Goal: Browse casually: Explore the website without a specific task or goal

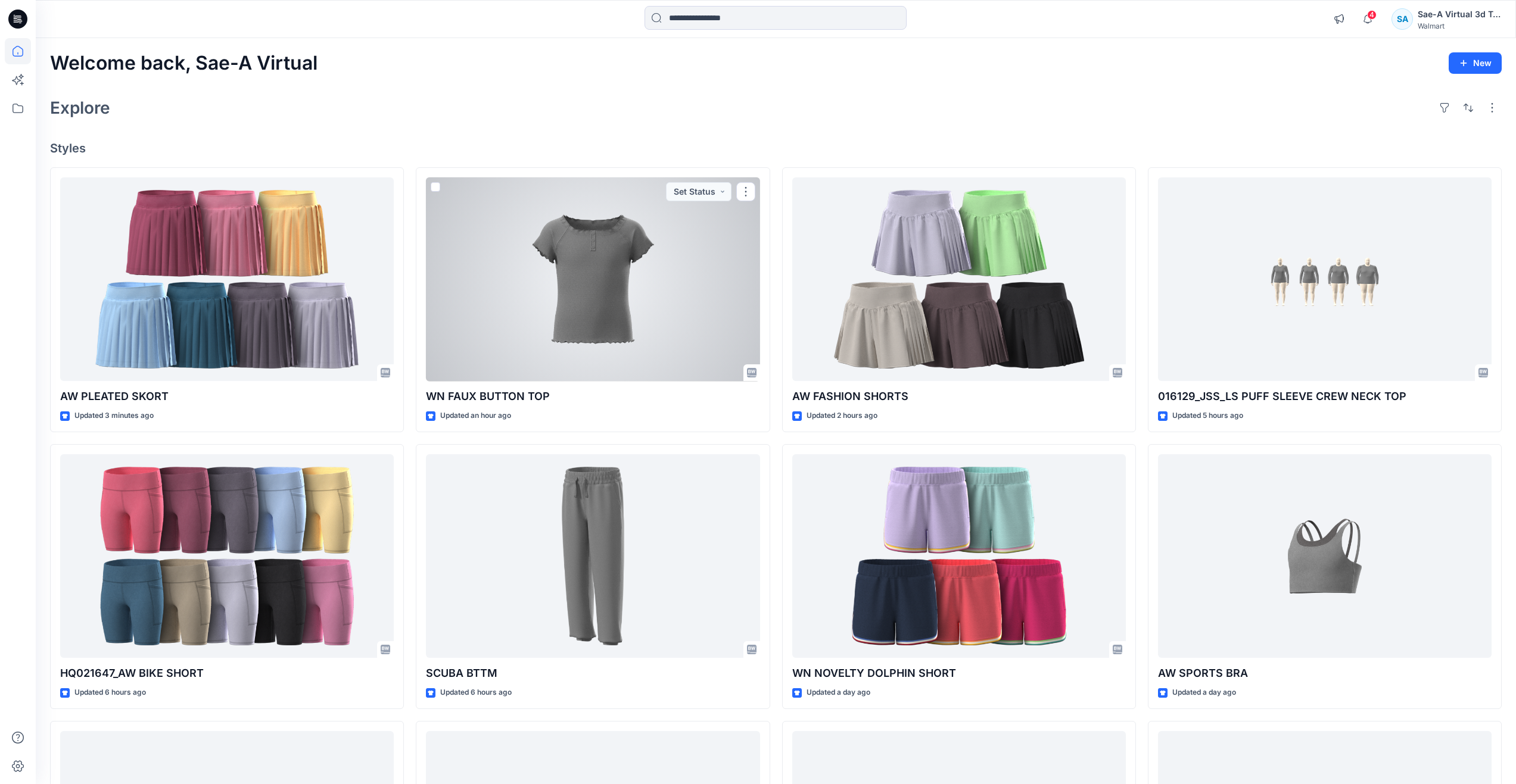
click at [589, 299] on div at bounding box center [593, 280] width 333 height 205
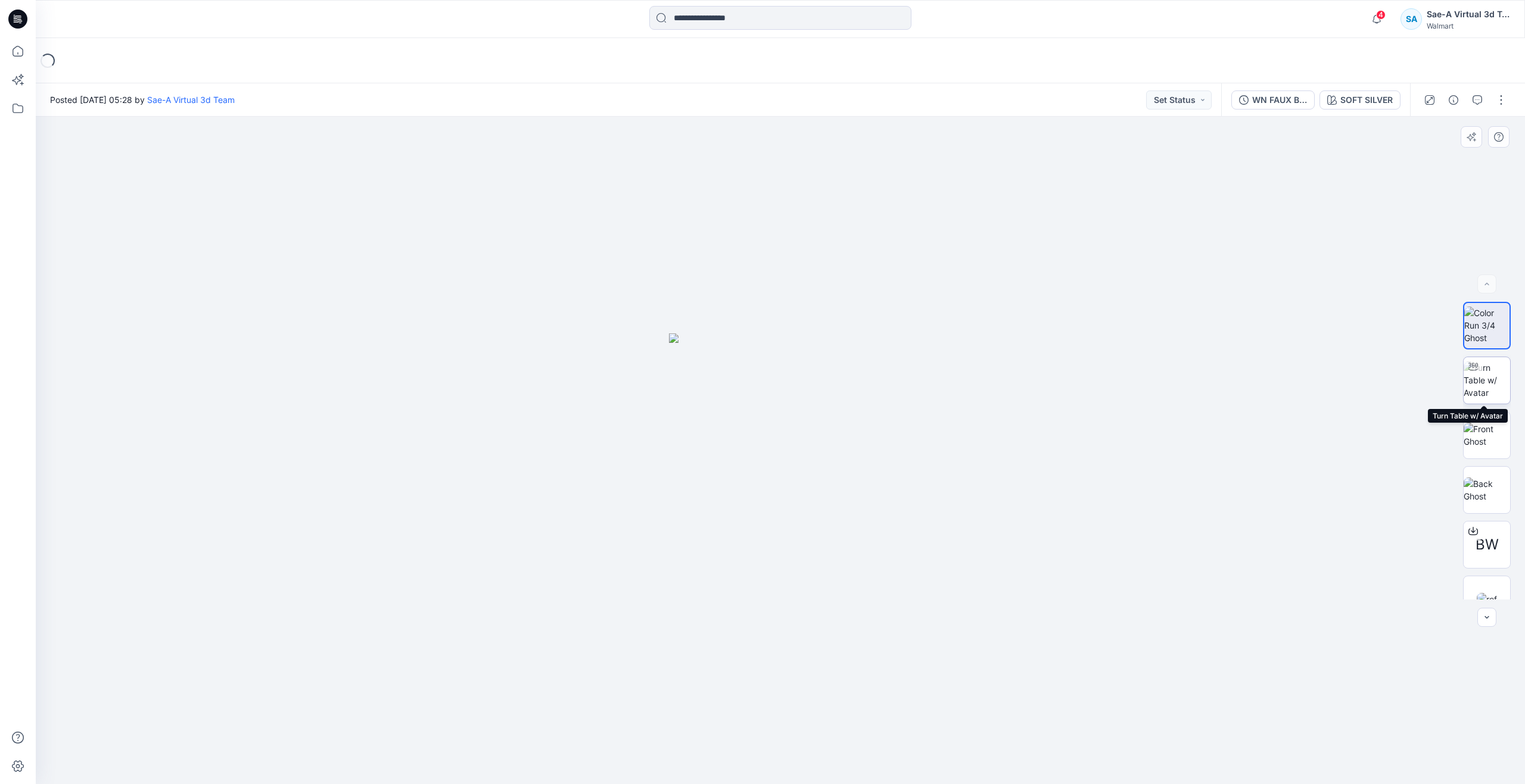
click at [1486, 389] on img at bounding box center [1487, 380] width 46 height 37
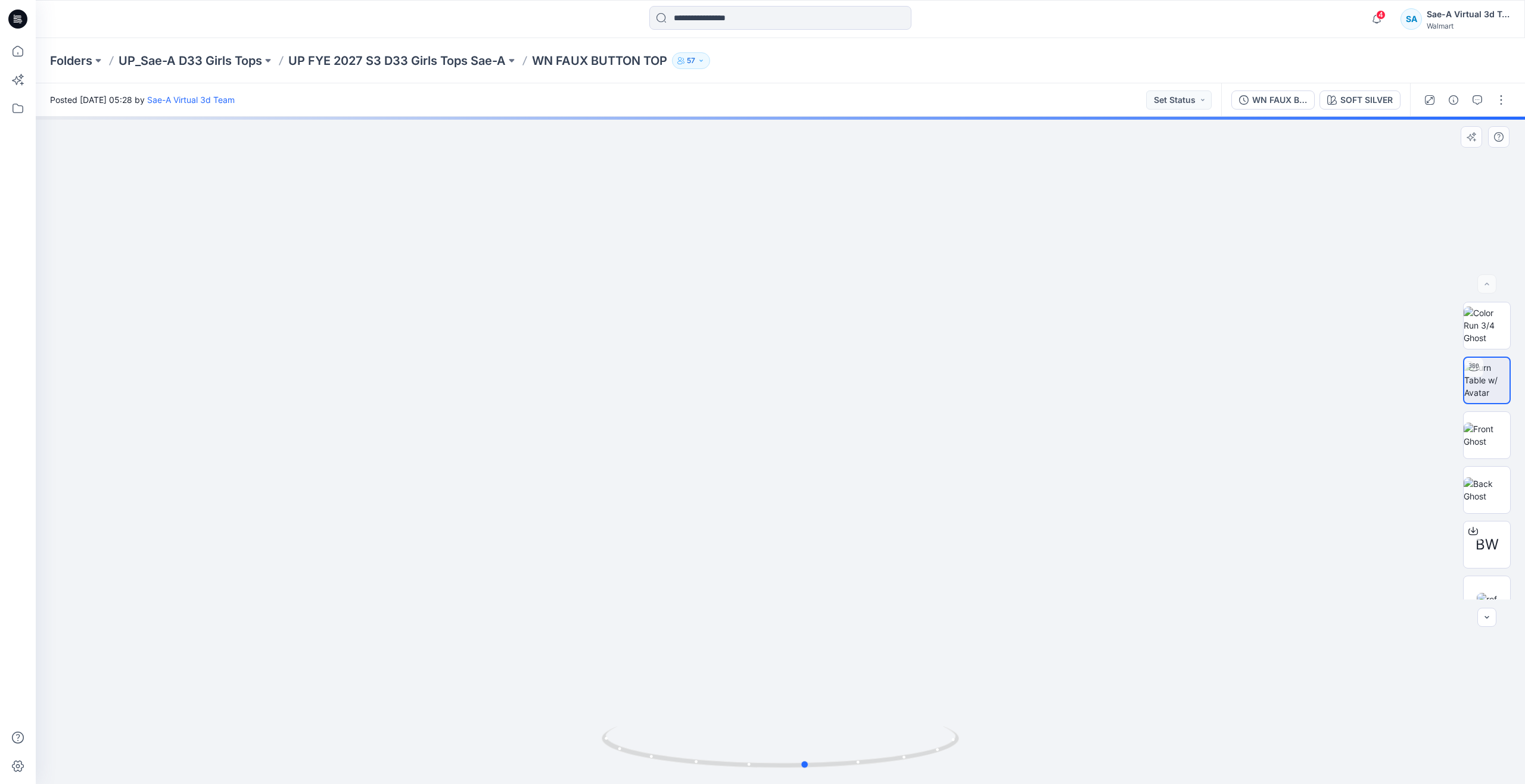
drag, startPoint x: 780, startPoint y: 764, endPoint x: 806, endPoint y: 719, distance: 52.0
click at [806, 719] on div at bounding box center [780, 450] width 1490 height 667
click at [1489, 442] on img at bounding box center [1487, 435] width 46 height 25
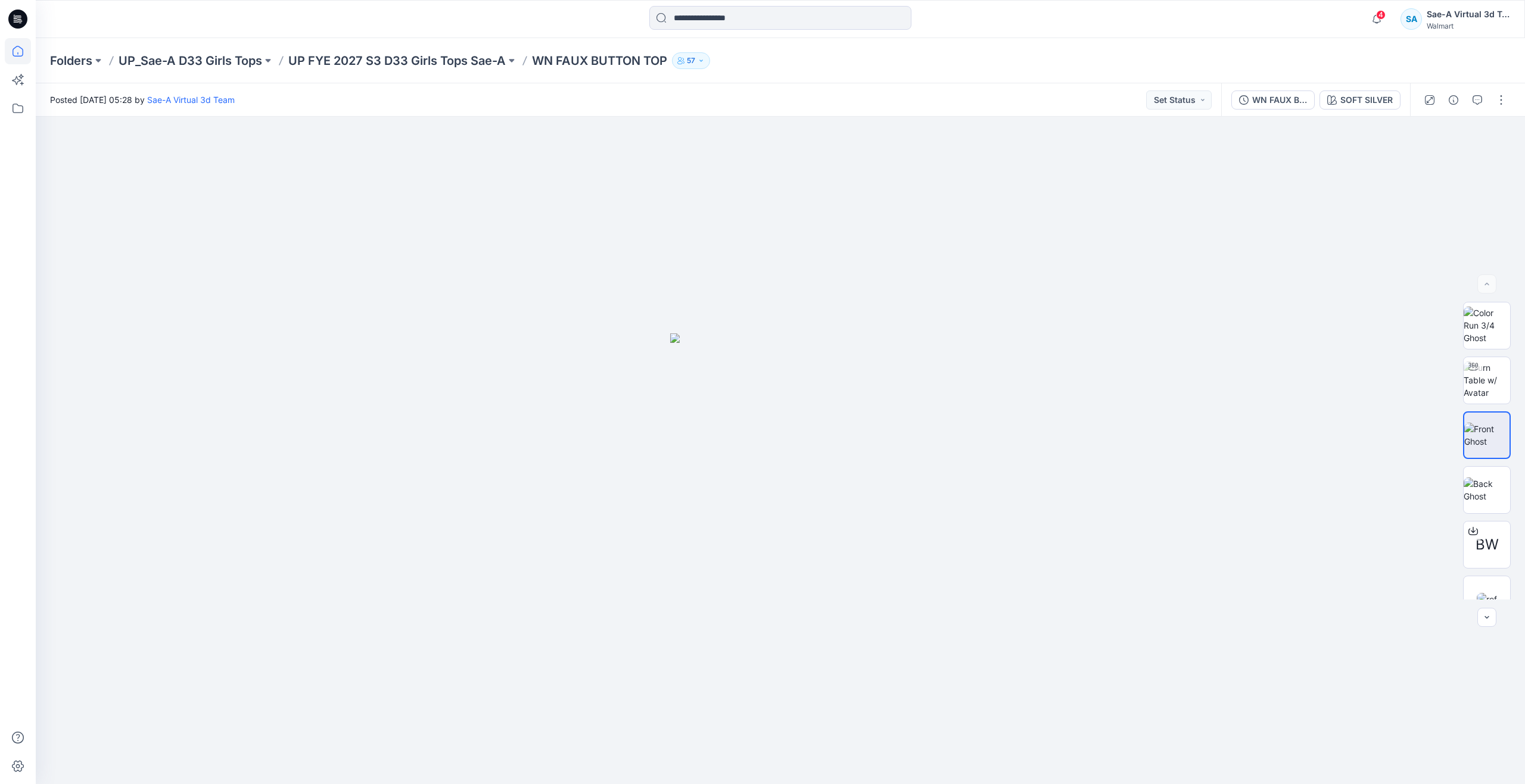
click at [26, 54] on icon at bounding box center [18, 51] width 26 height 26
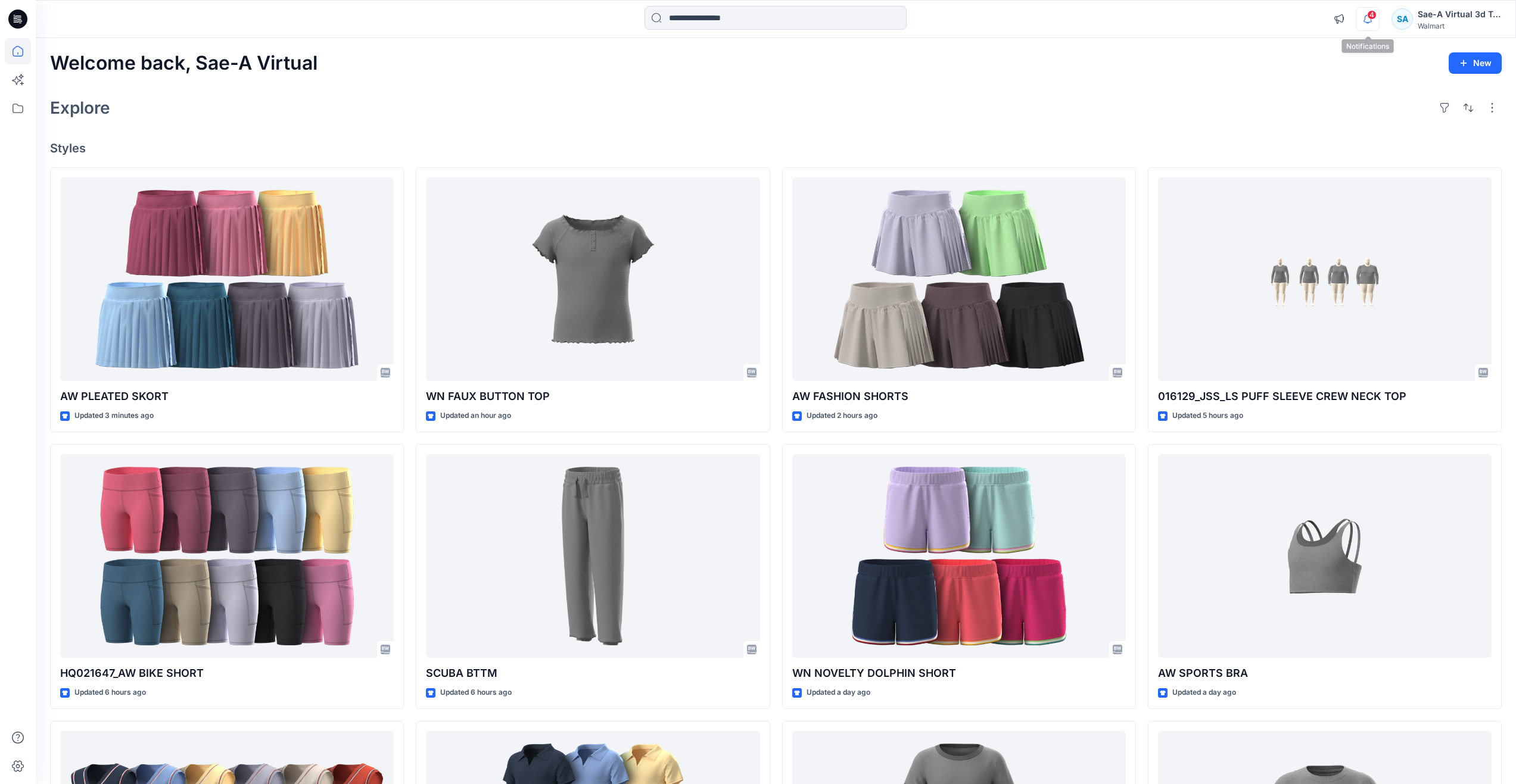
click at [1373, 20] on icon "button" at bounding box center [1367, 18] width 23 height 24
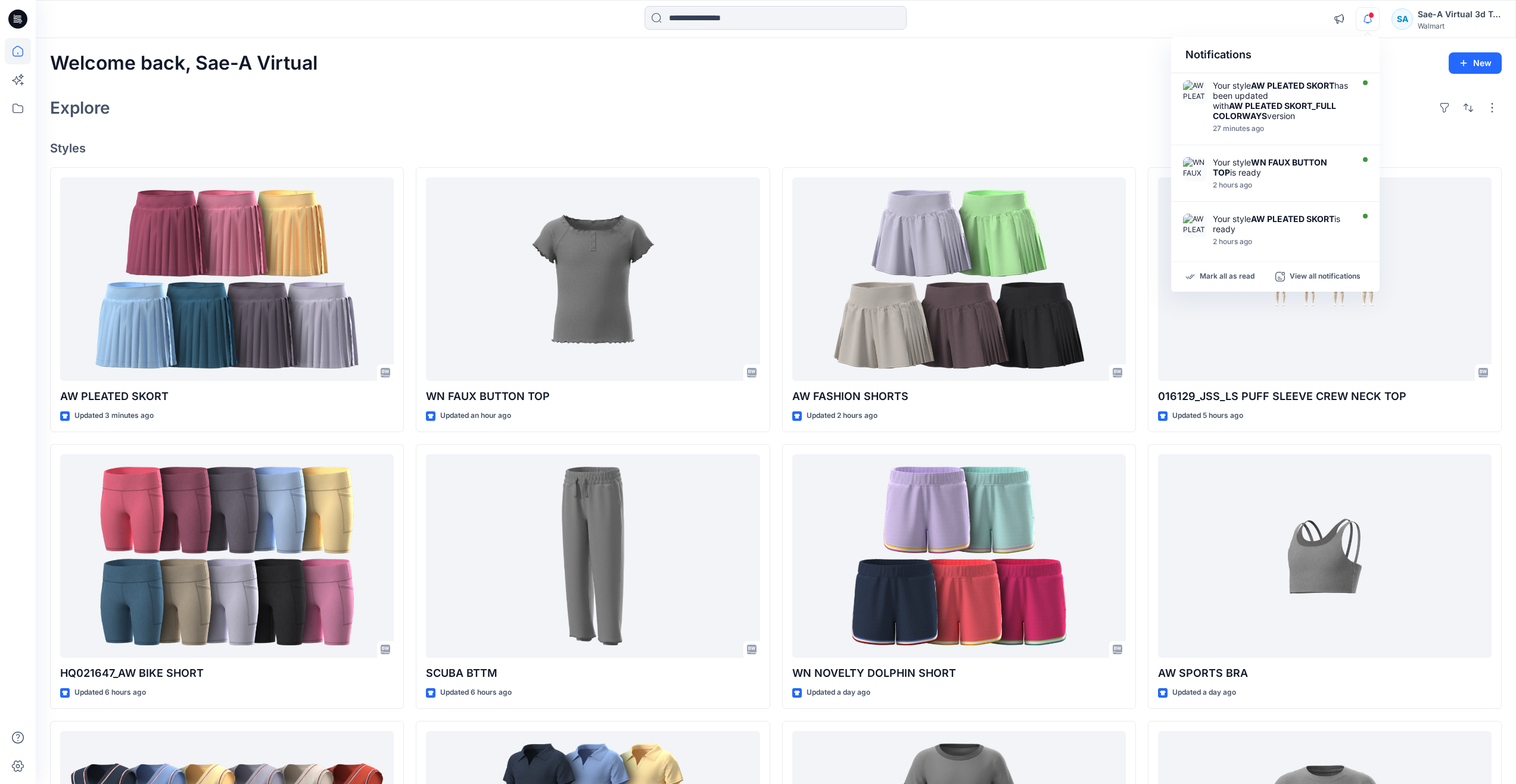
click at [631, 106] on div "Explore" at bounding box center [775, 108] width 1452 height 29
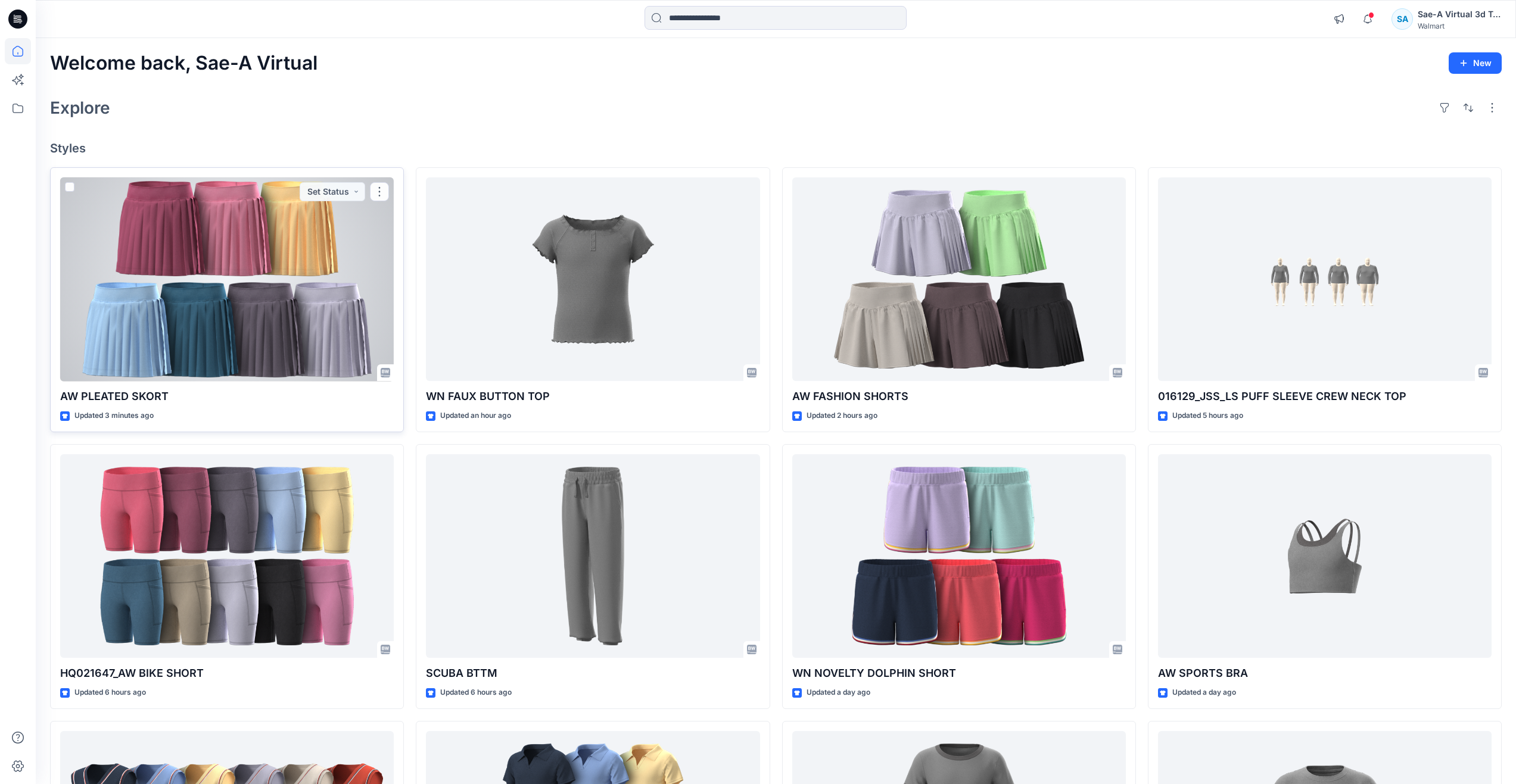
click at [164, 321] on div at bounding box center [226, 280] width 333 height 205
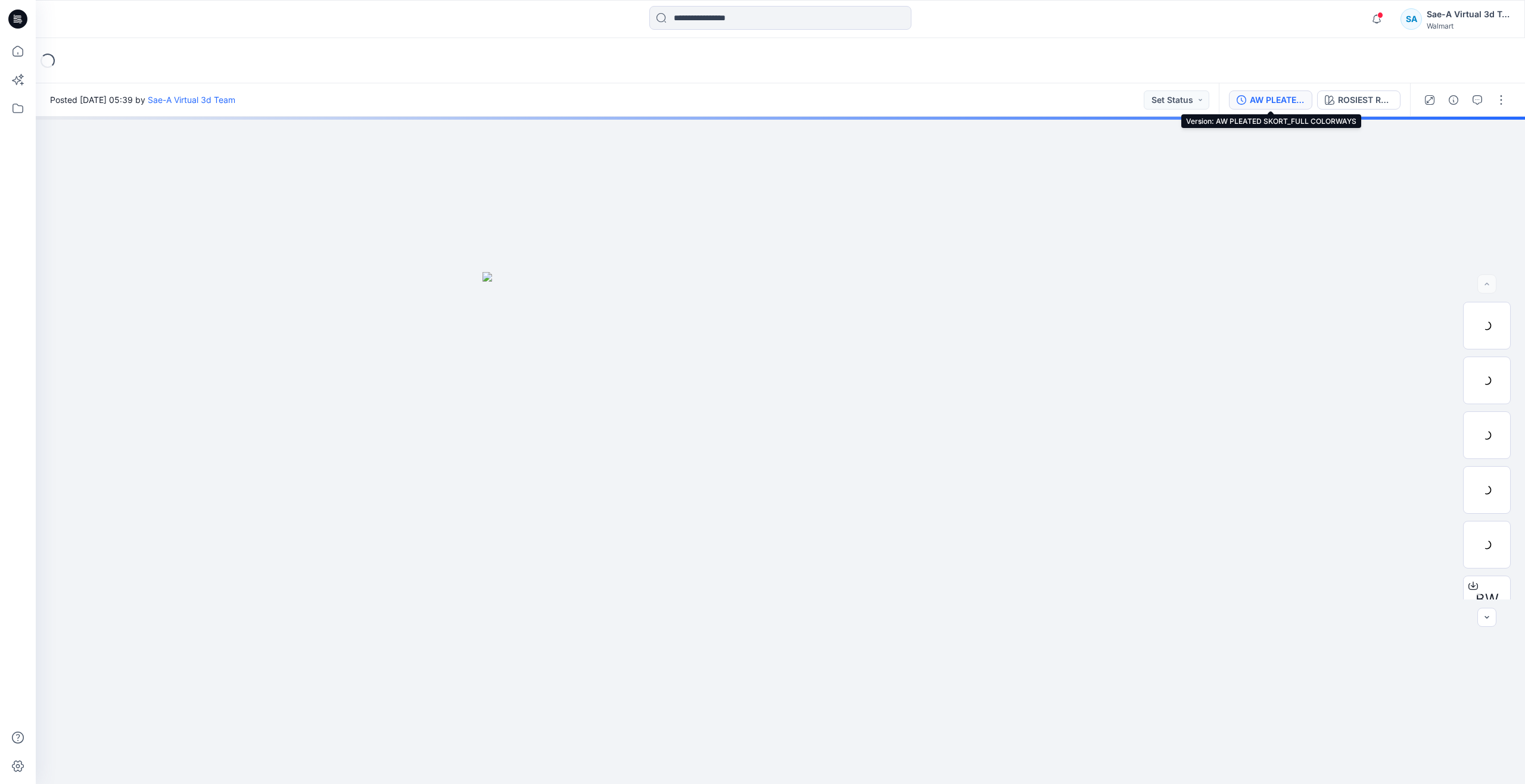
click at [1274, 102] on div "AW PLEATED SKORT_FULL COLORWAYS" at bounding box center [1277, 100] width 55 height 13
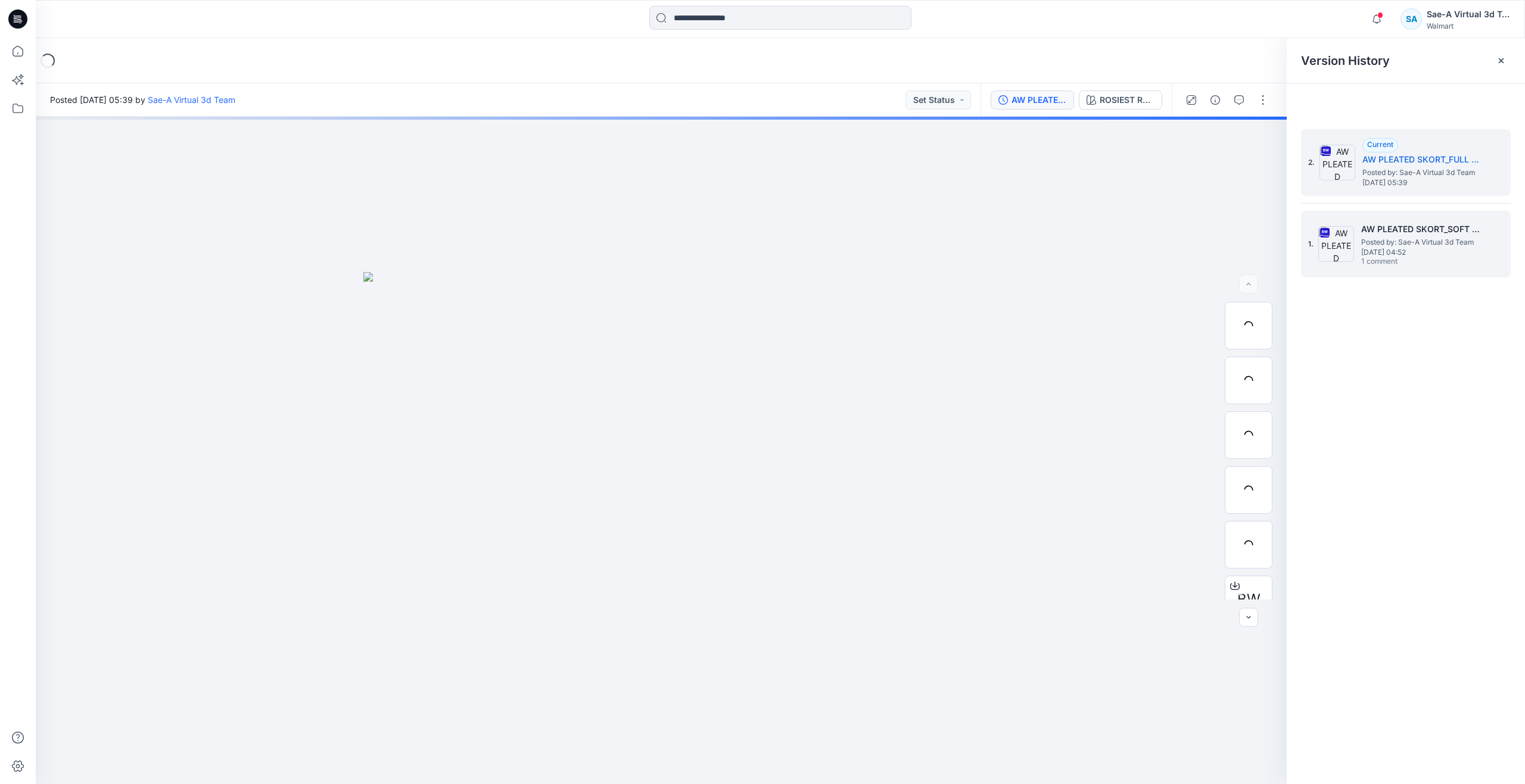
click at [1351, 254] on img at bounding box center [1336, 244] width 35 height 35
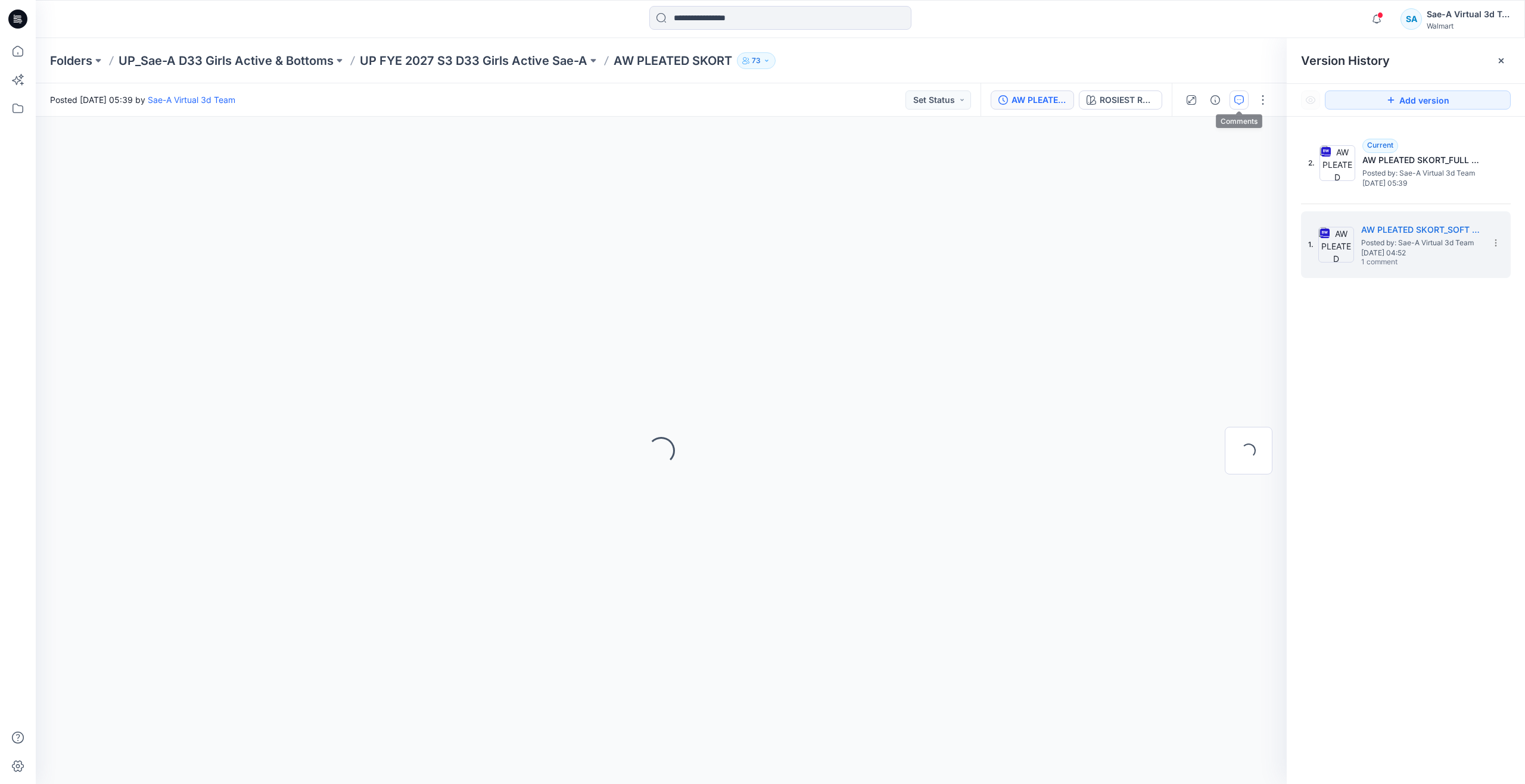
click at [1241, 104] on icon "button" at bounding box center [1239, 100] width 10 height 10
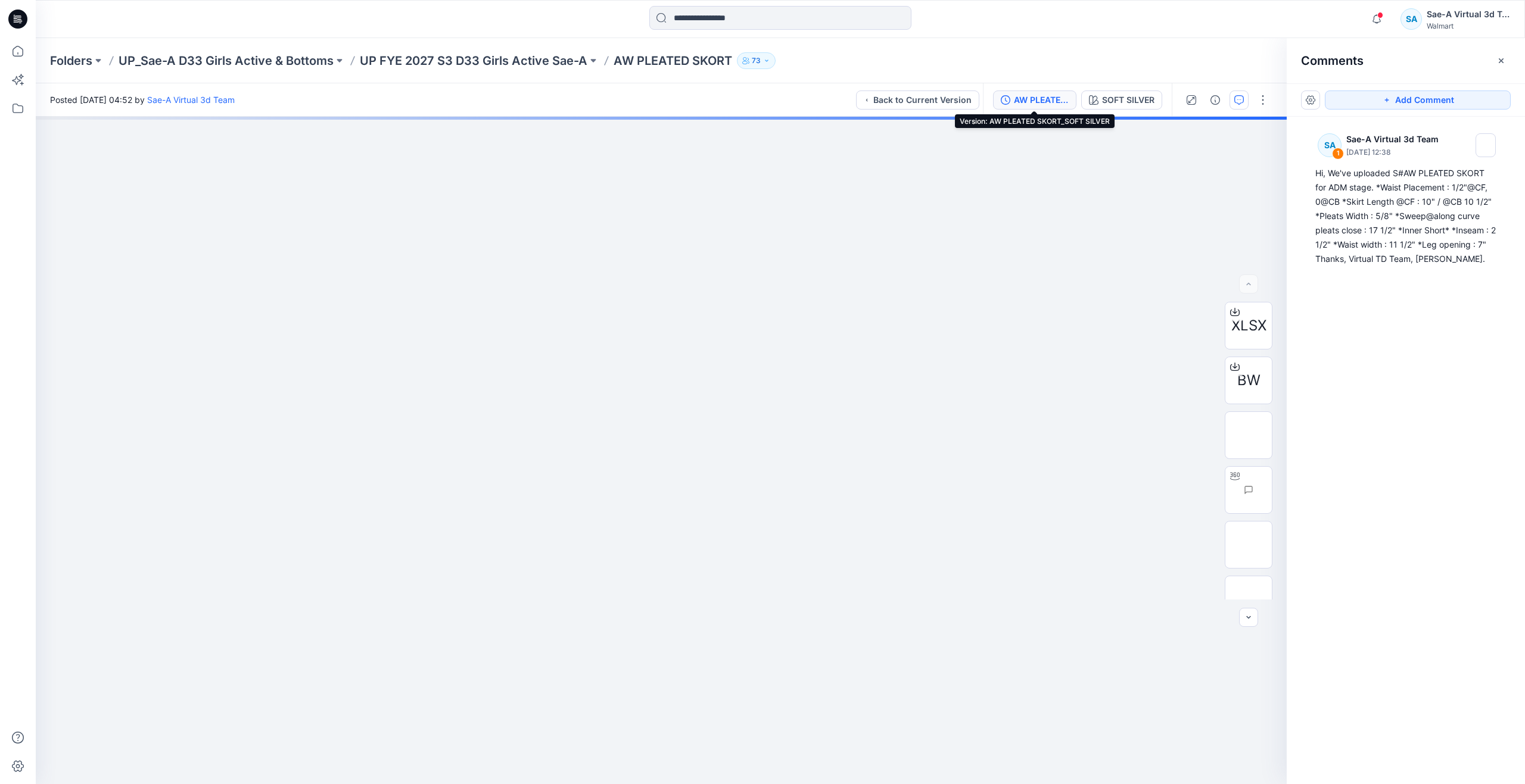
click at [1032, 102] on div "AW PLEATED SKORT_SOFT SILVER" at bounding box center [1041, 100] width 55 height 13
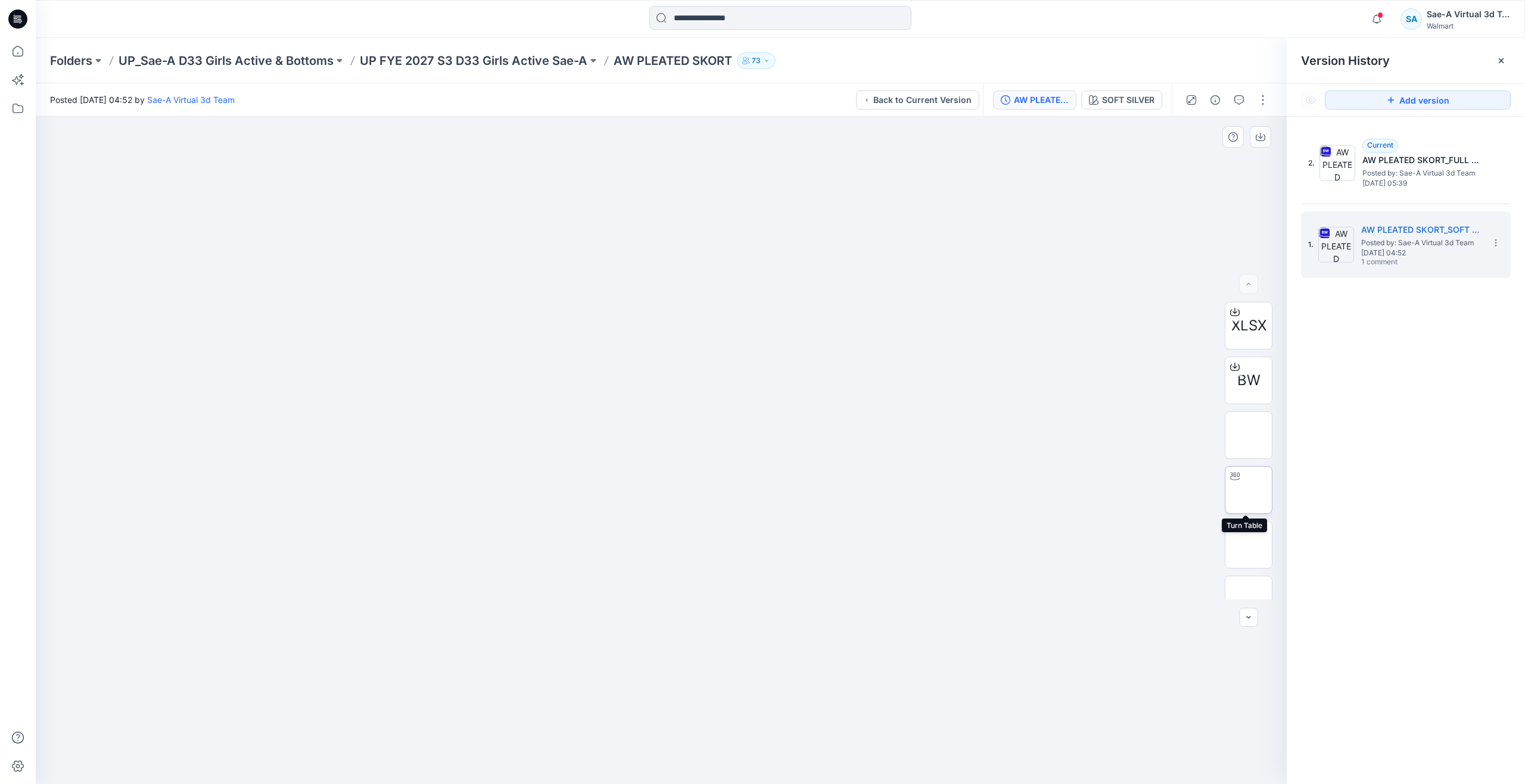
click at [1249, 490] on img at bounding box center [1249, 490] width 0 height 0
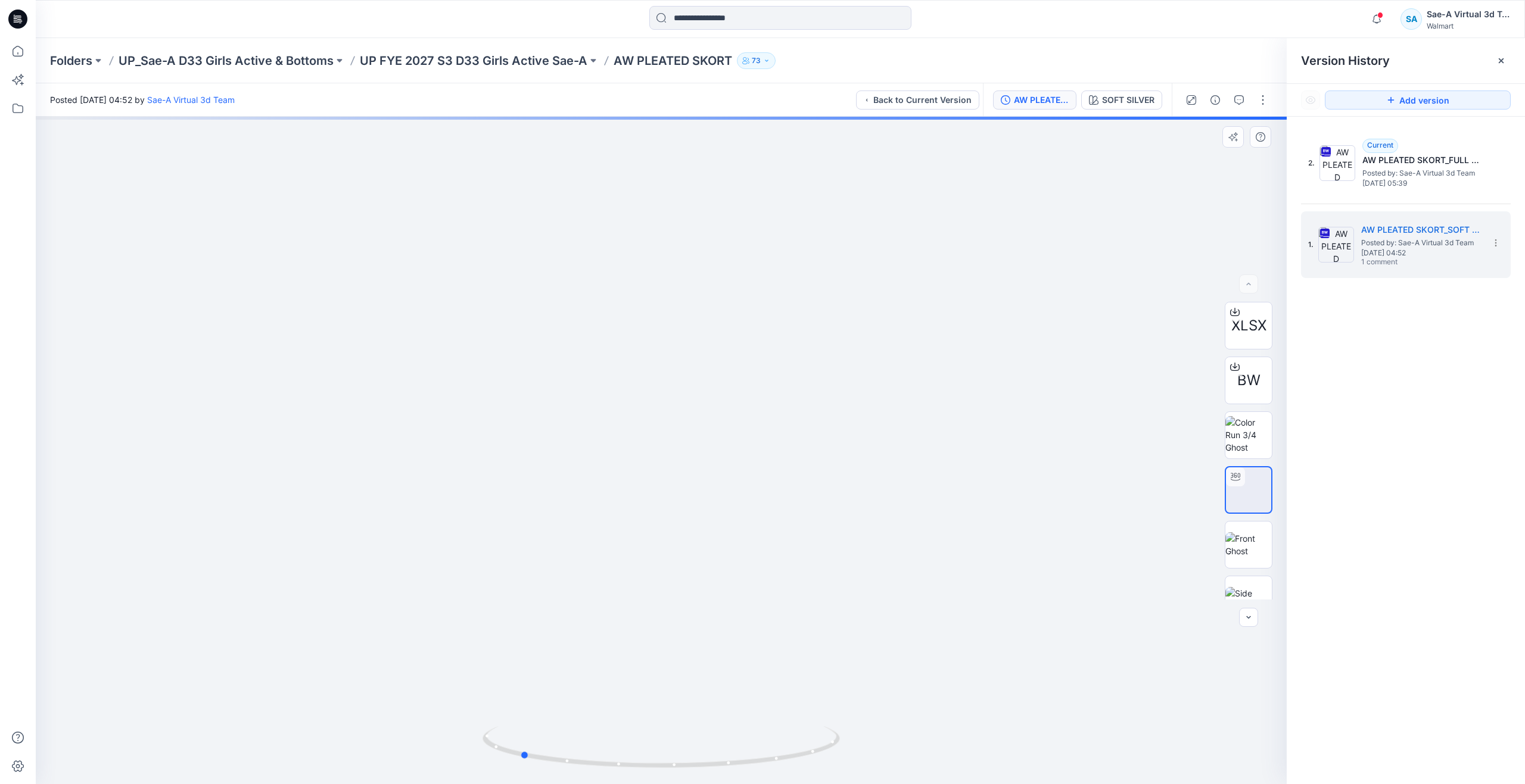
drag, startPoint x: 672, startPoint y: 765, endPoint x: 531, endPoint y: 706, distance: 152.8
click at [531, 706] on div at bounding box center [661, 450] width 1251 height 667
drag, startPoint x: 529, startPoint y: 757, endPoint x: 901, endPoint y: 710, distance: 375.0
click at [901, 710] on div at bounding box center [661, 450] width 1251 height 667
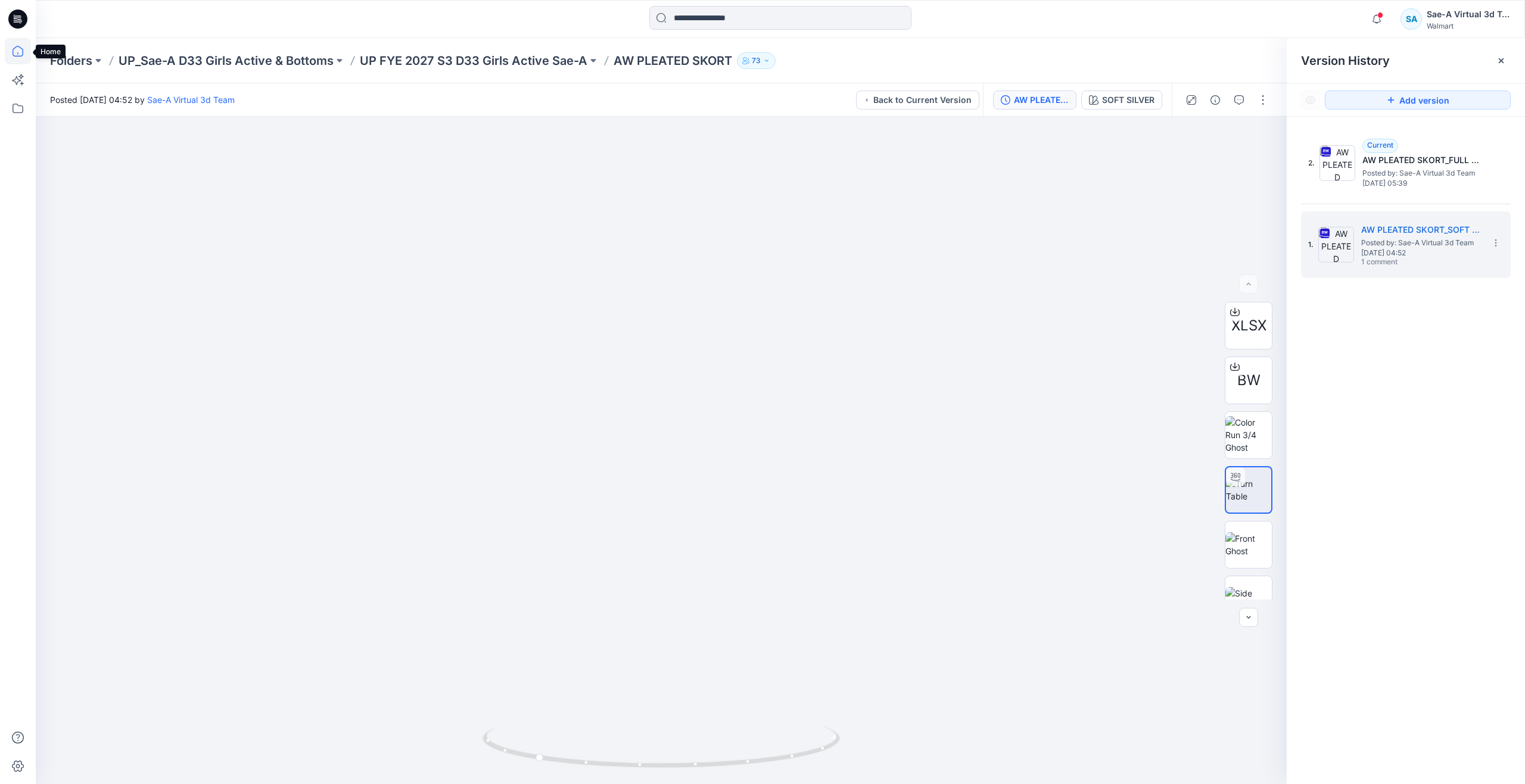
click at [16, 52] on icon at bounding box center [18, 51] width 26 height 26
